Goal: Task Accomplishment & Management: Manage account settings

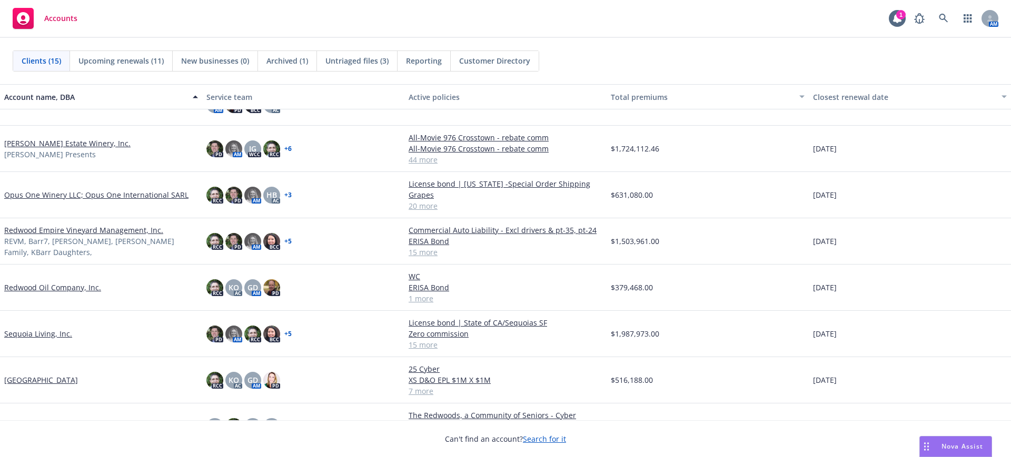
scroll to position [350, 0]
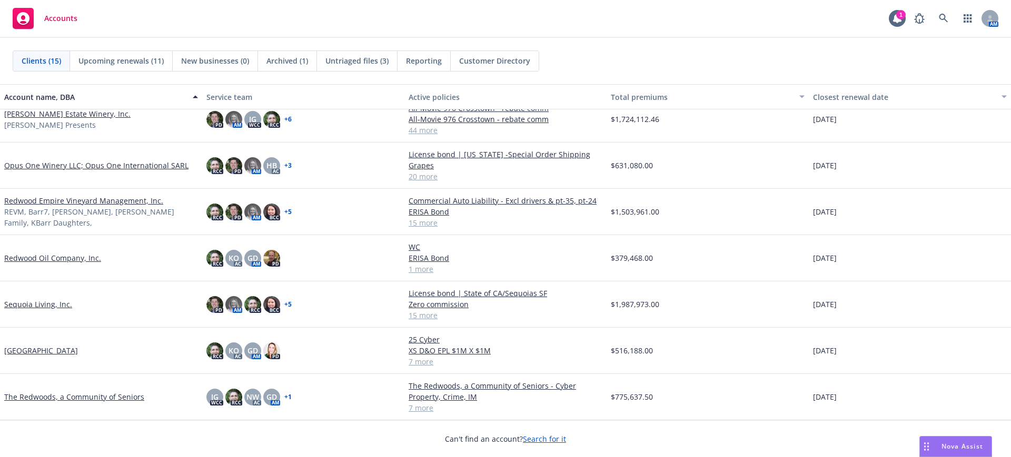
click at [70, 395] on link "The Redwoods, a Community of Seniors" at bounding box center [74, 397] width 140 height 11
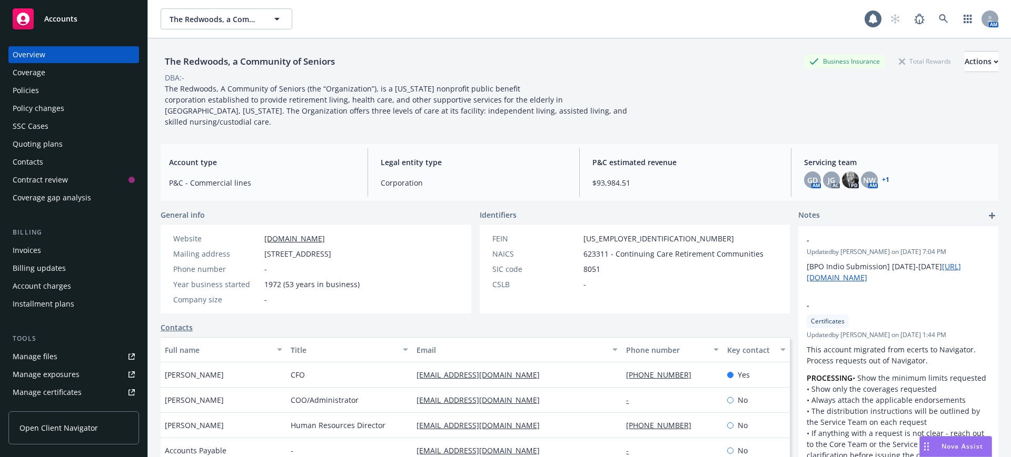
click at [40, 138] on div "Quoting plans" at bounding box center [38, 144] width 50 height 17
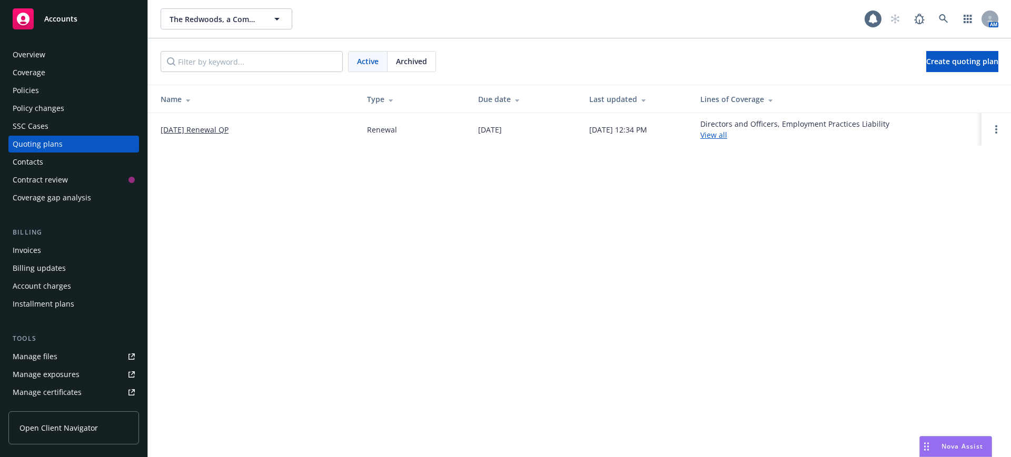
click at [217, 126] on link "[DATE] Renewal QP" at bounding box center [195, 129] width 68 height 11
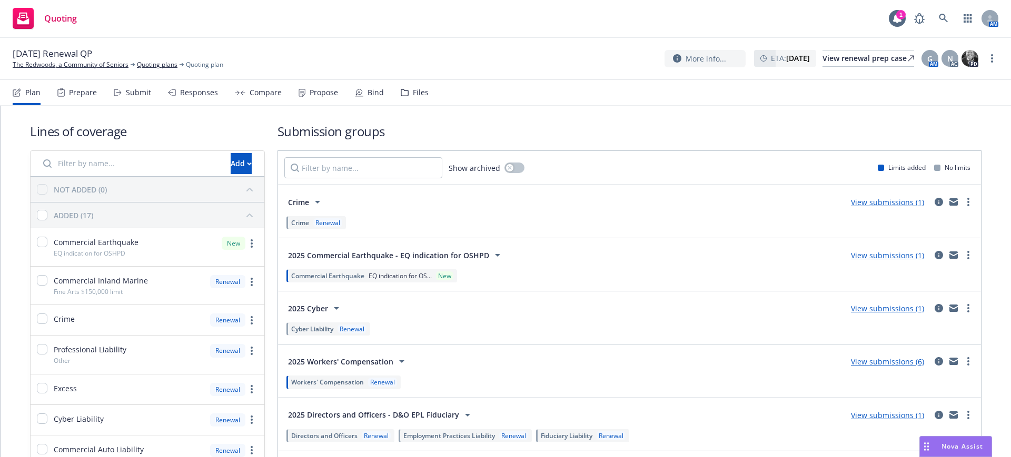
click at [146, 91] on div "Submit" at bounding box center [138, 92] width 25 height 8
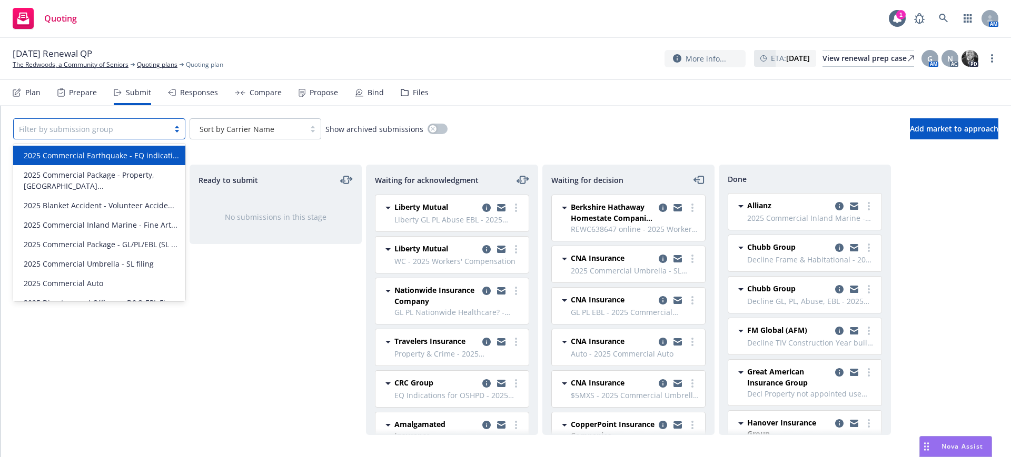
click at [142, 133] on div at bounding box center [91, 129] width 145 height 13
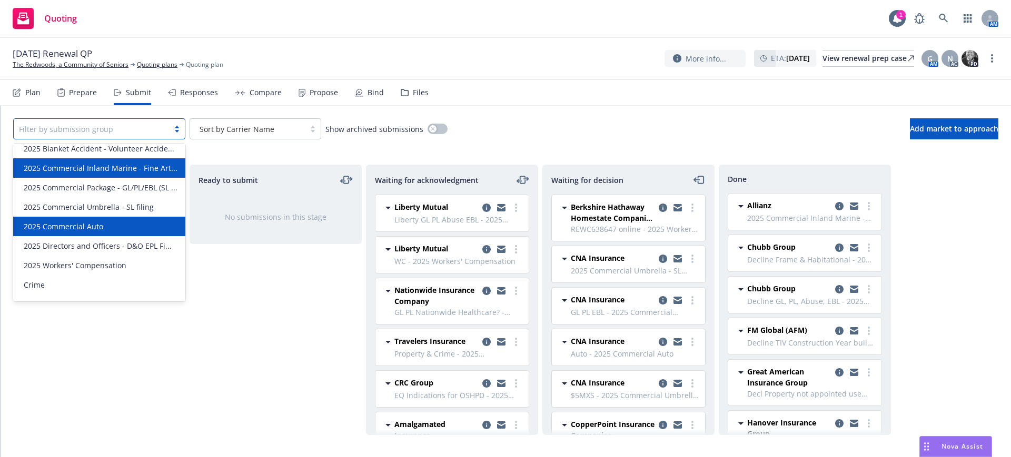
scroll to position [116, 0]
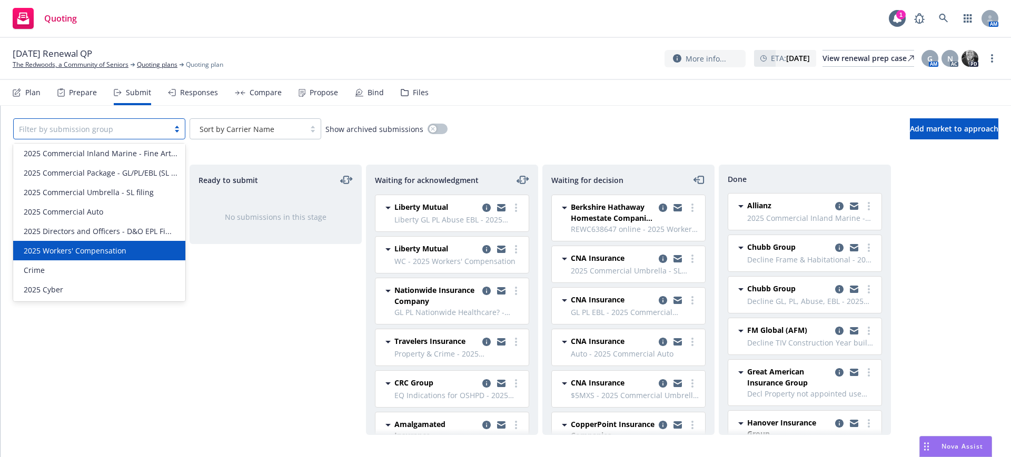
click at [99, 247] on span "2025 Workers' Compensation" at bounding box center [75, 250] width 103 height 11
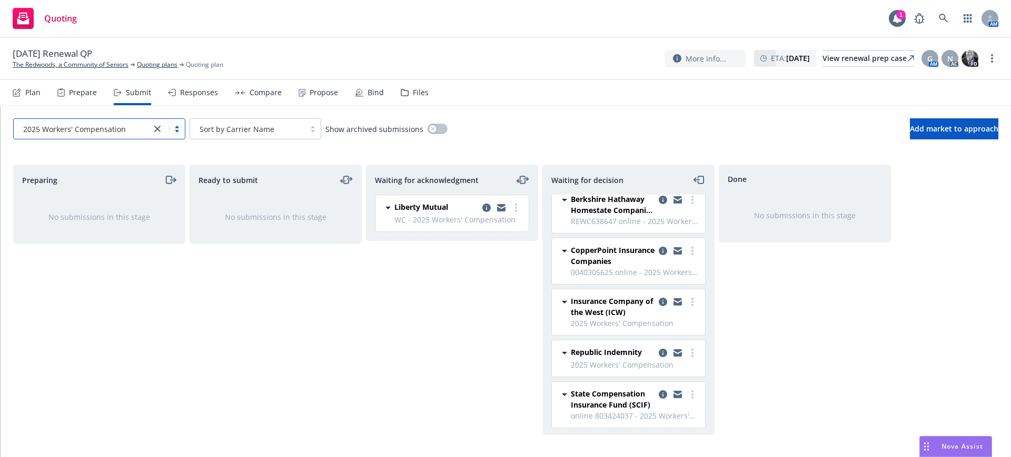
scroll to position [10, 0]
click at [673, 392] on icon "copy logging email" at bounding box center [677, 391] width 8 height 4
click at [658, 393] on icon "copy logging email" at bounding box center [662, 392] width 8 height 8
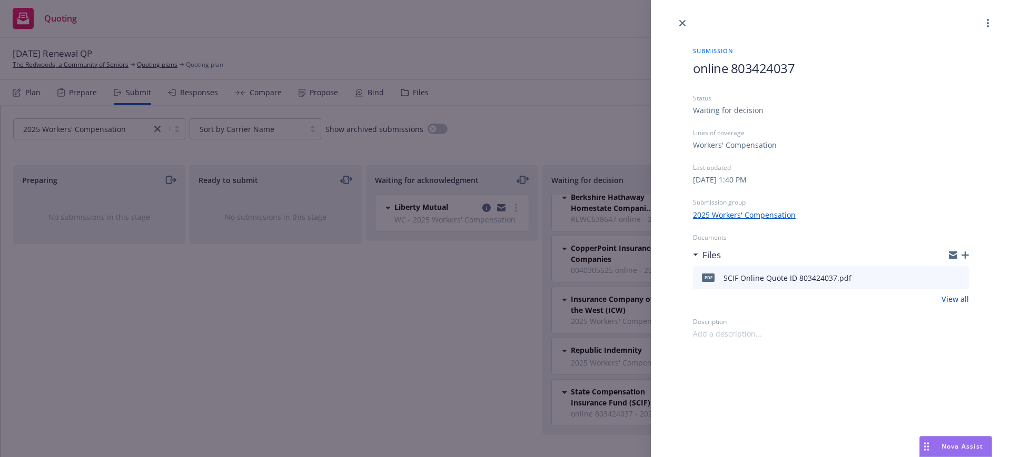
click at [956, 298] on link "View all" at bounding box center [954, 299] width 27 height 11
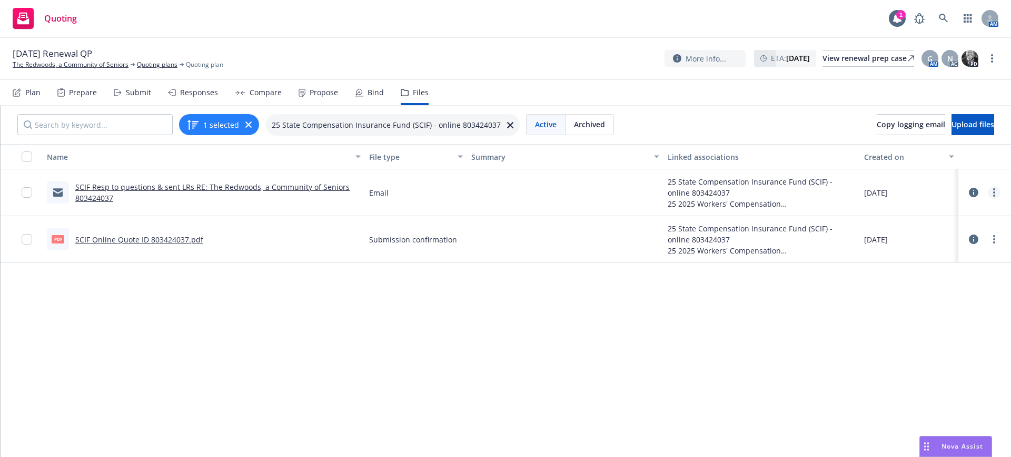
click at [987, 191] on link "more" at bounding box center [993, 192] width 13 height 13
click at [909, 255] on link "Edit" at bounding box center [937, 256] width 105 height 21
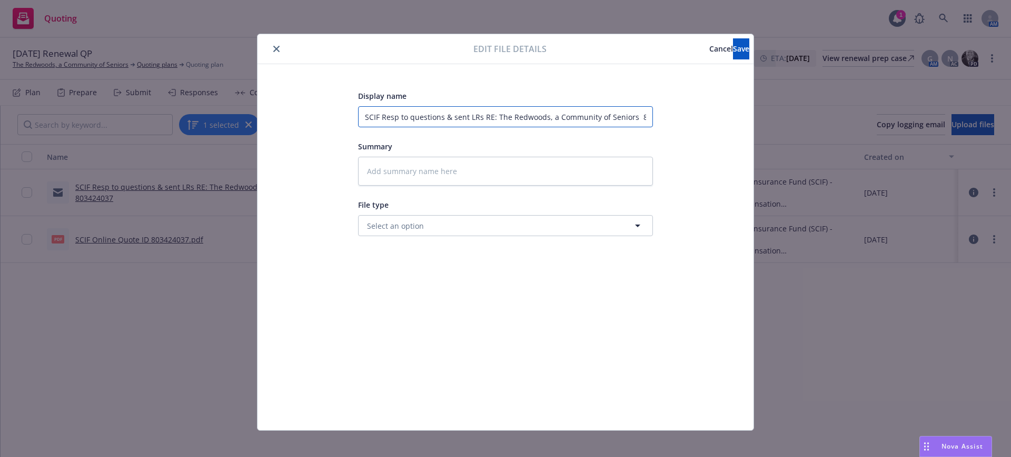
click at [358, 115] on input "SCIF Resp to questions & sent LRs RE: The Redwoods, a Community of Seniors 8034…" at bounding box center [505, 116] width 295 height 21
type textarea "x"
type input "ESCIF Resp to questions & sent LRs RE: The Redwoods, a Community of Seniors 803…"
type textarea "x"
type input "EMSCIF Resp to questions & sent LRs RE: The Redwoods, a Community of Seniors 80…"
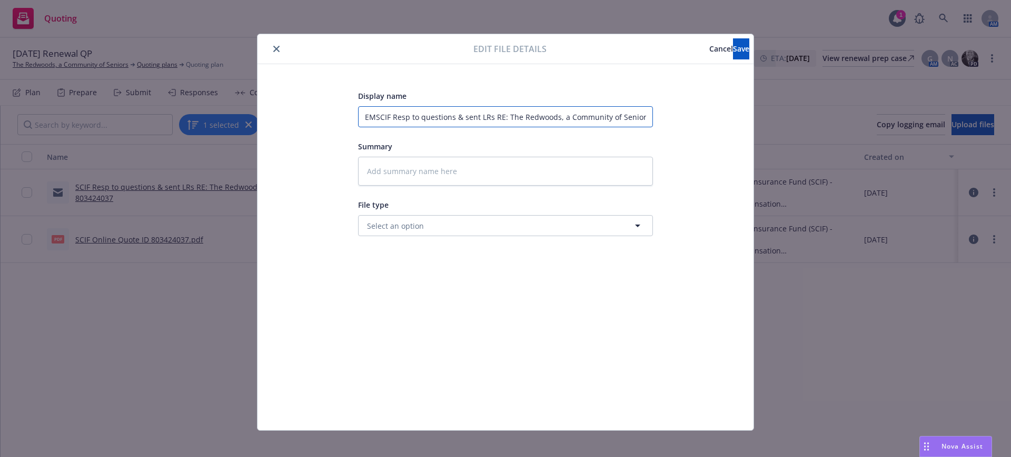
type textarea "x"
type input "EMTSCIF Resp to questions & sent LRs RE: The Redwoods, a Community of Seniors 8…"
type textarea "x"
type input "EMTCSCIF Resp to questions & sent LRs RE: The Redwoods, a Community of Seniors …"
type textarea "x"
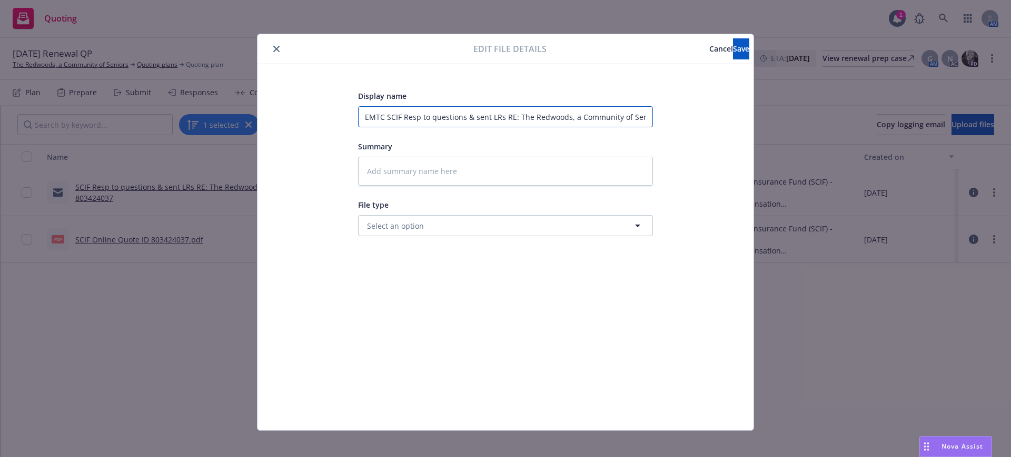
type input "EMTC SCIF Resp to questions & sent LRs RE: The Redwoods, a Community of Seniors…"
click at [351, 166] on div "Display name EMTC SCIF Resp to questions & sent LRs RE: The Redwoods, a Communi…" at bounding box center [505, 247] width 454 height 316
click at [360, 166] on textarea at bounding box center [505, 171] width 295 height 29
paste textarea "Lo Ipsumdol, S ametco adip eli seddoe tempor. Incid utlab etdo! • Ma aliqu e ad…"
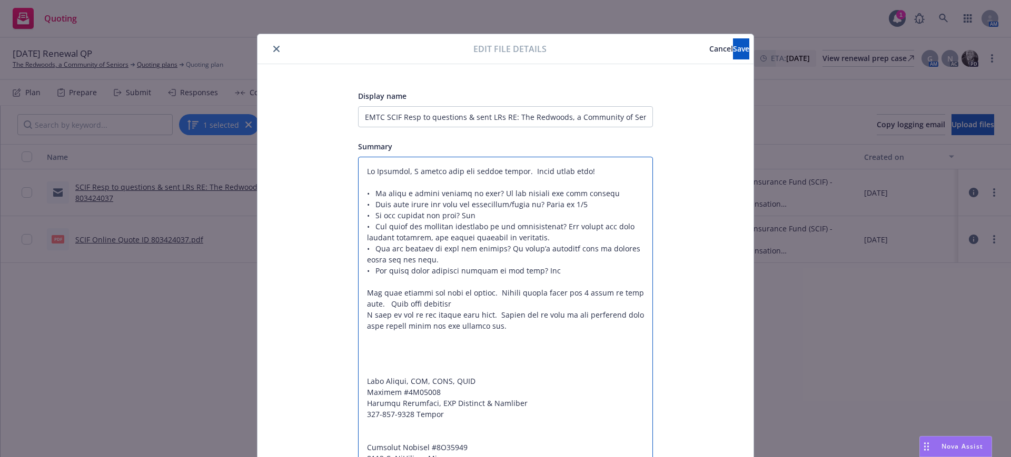
type textarea "x"
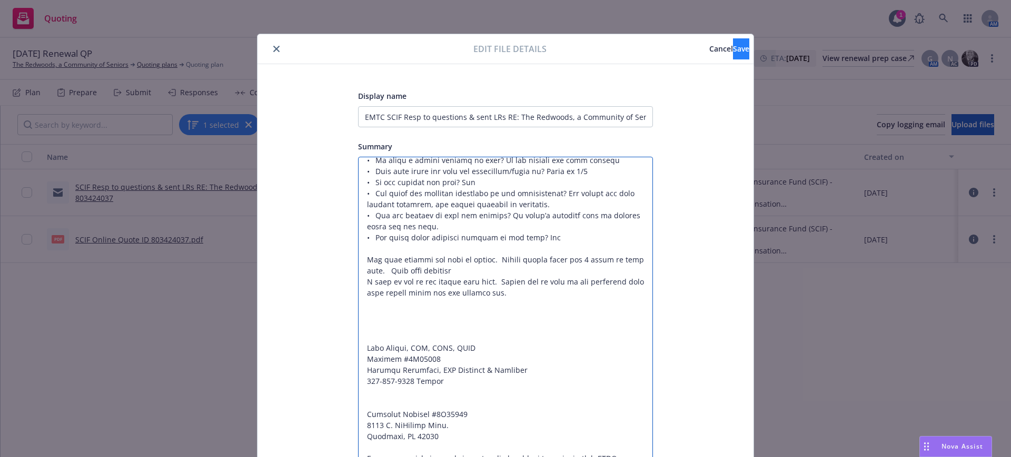
type textarea "Lo Ipsumdol, S ametco adip eli seddoe tempor. Incid utlab etdo! • Ma aliqu e ad…"
click at [733, 48] on span "Save" at bounding box center [741, 49] width 16 height 10
type textarea "x"
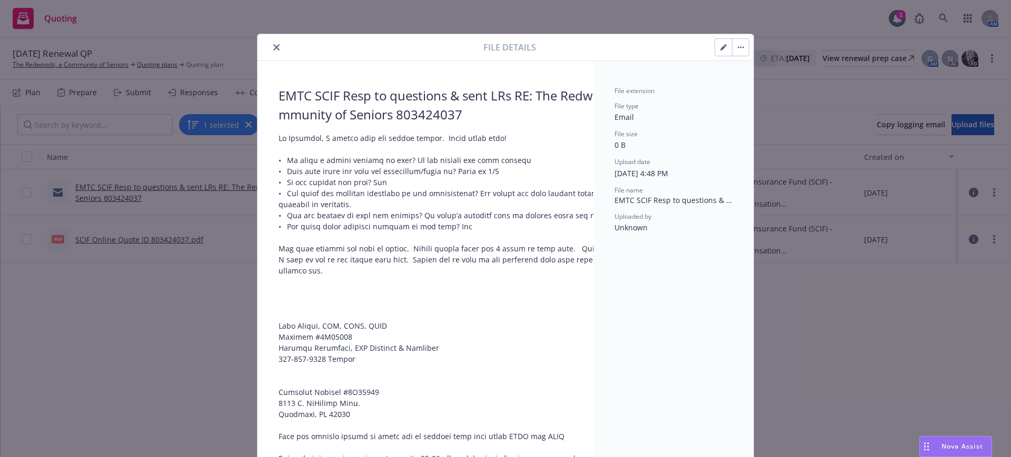
click at [273, 47] on icon "close" at bounding box center [276, 47] width 6 height 6
